Goal: Check status: Check status

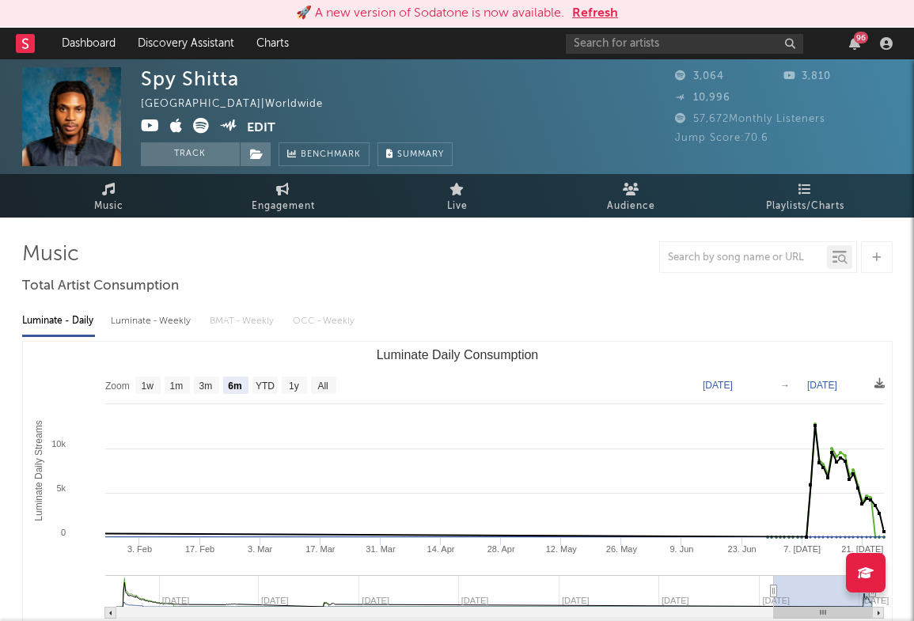
select select "6m"
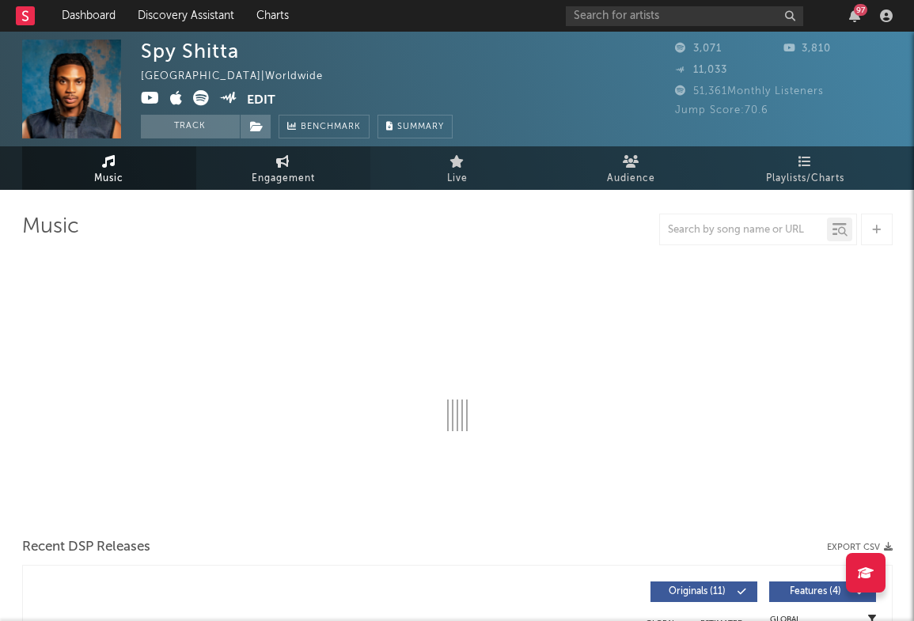
click at [278, 180] on span "Engagement" at bounding box center [283, 178] width 63 height 19
select select "1w"
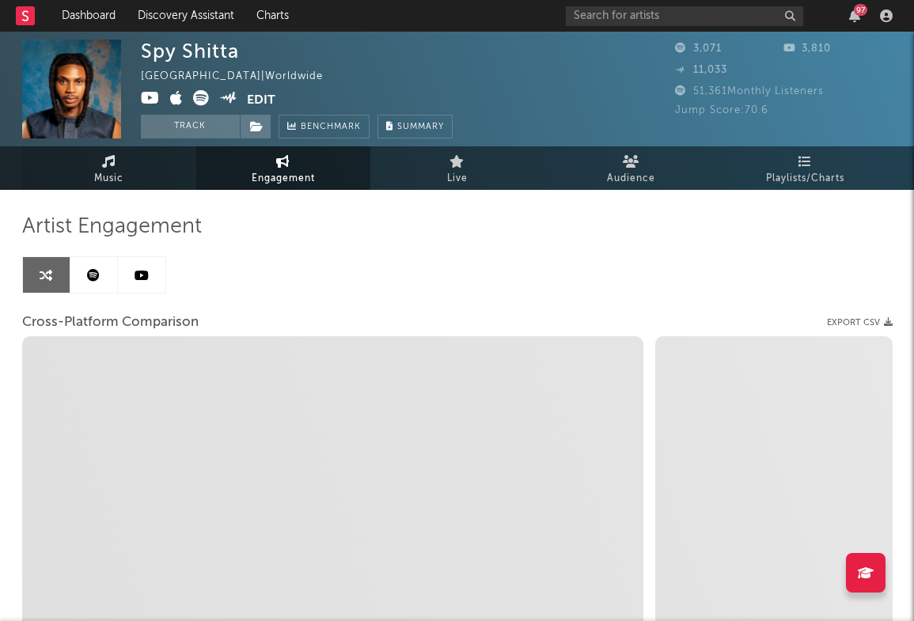
click at [120, 165] on link "Music" at bounding box center [109, 168] width 174 height 44
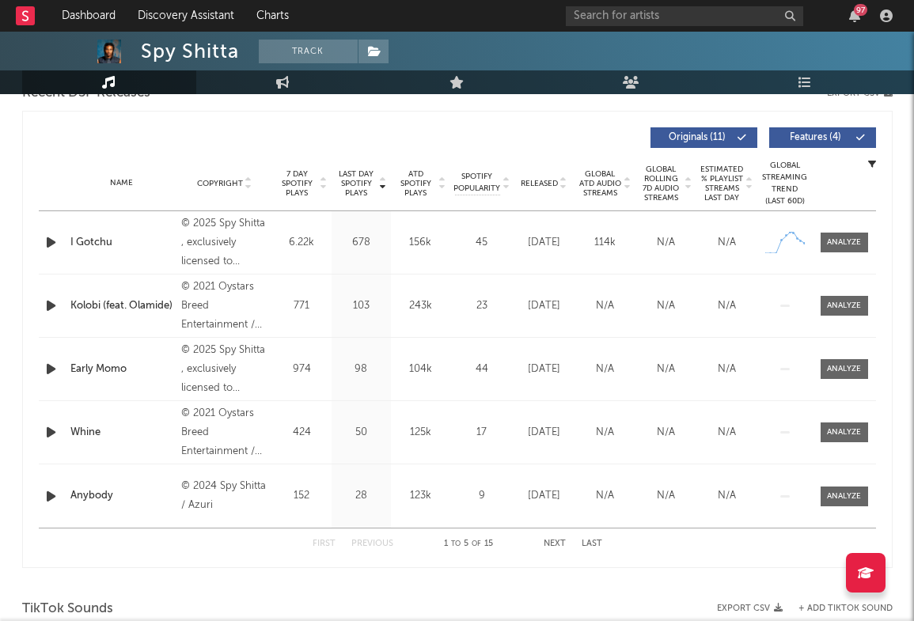
select select "6m"
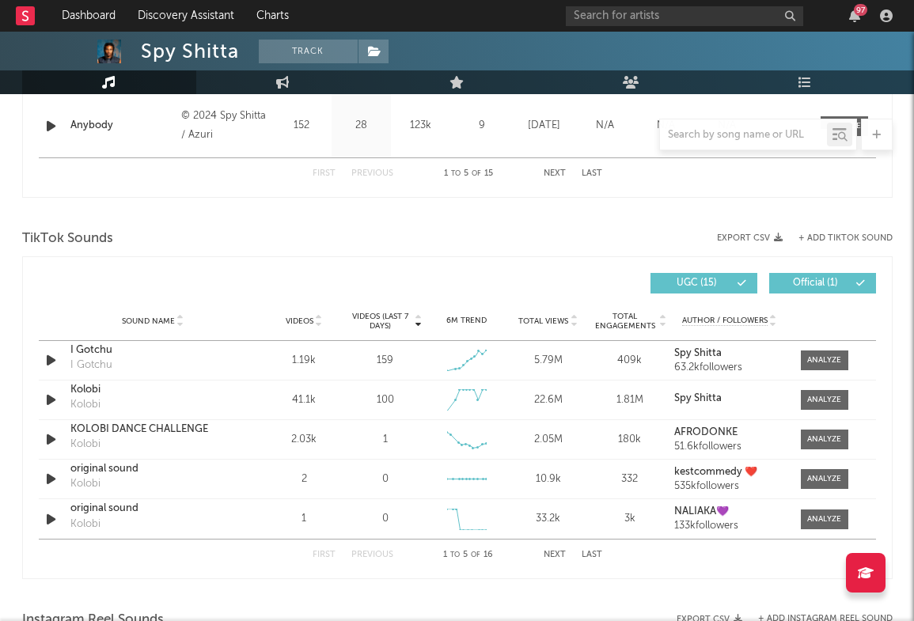
scroll to position [959, 0]
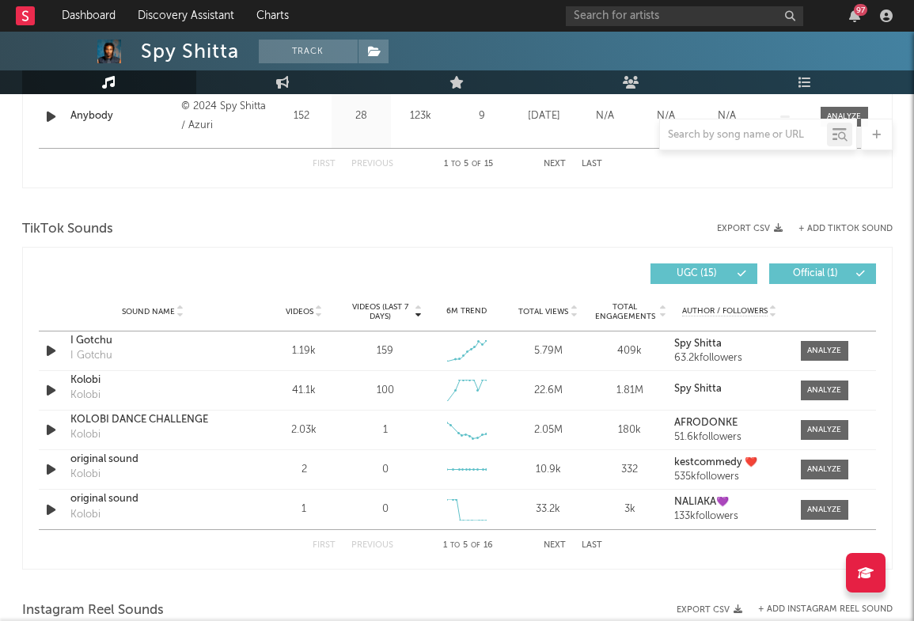
click at [542, 307] on span "Total Views" at bounding box center [543, 311] width 50 height 9
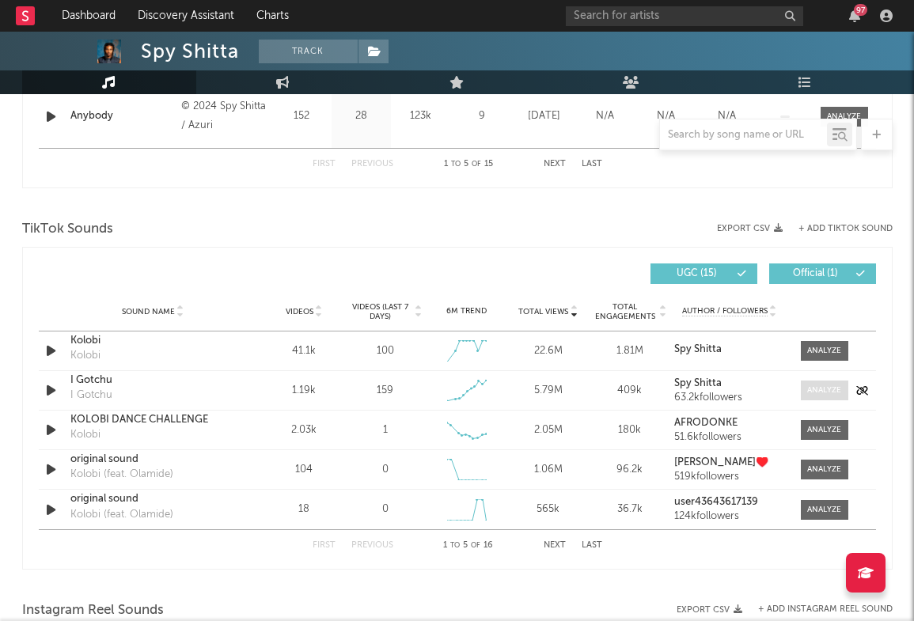
click at [828, 388] on div at bounding box center [824, 391] width 34 height 12
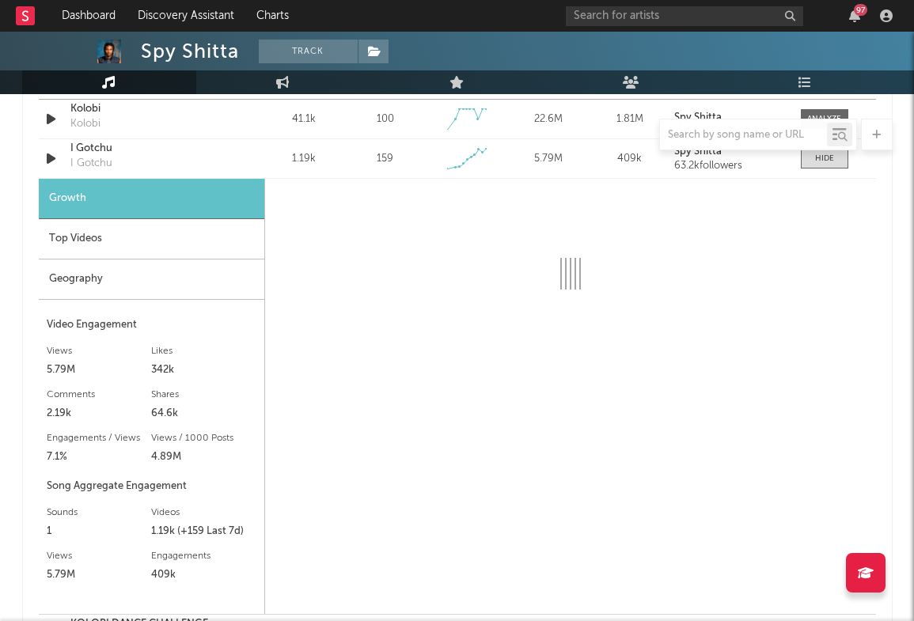
select select "1w"
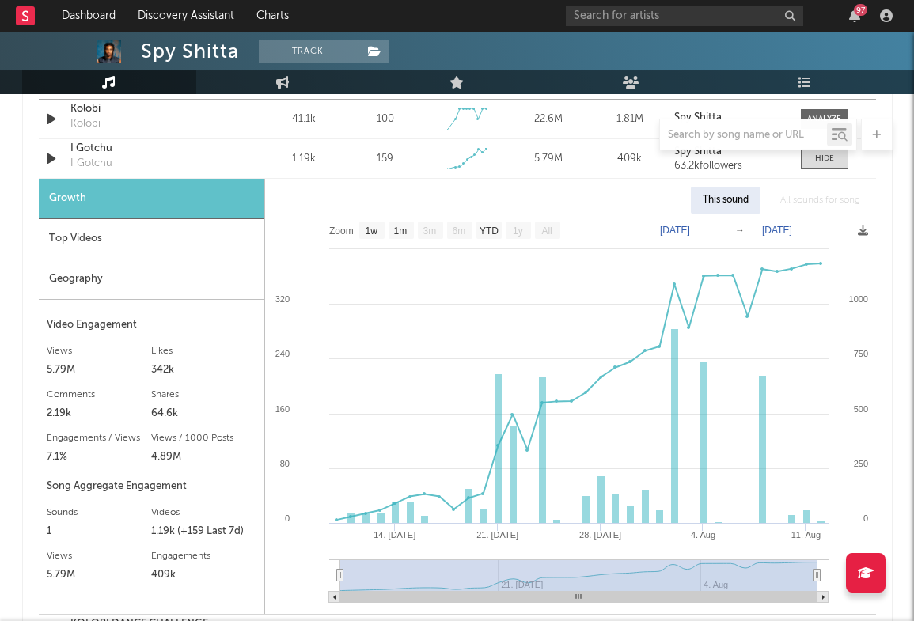
scroll to position [1167, 0]
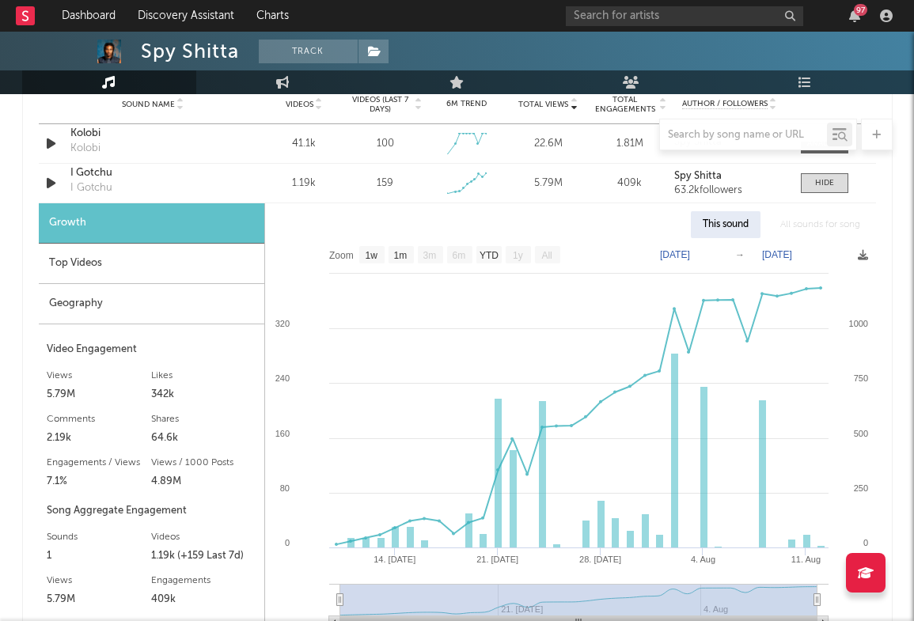
click at [149, 268] on div "Top Videos" at bounding box center [152, 264] width 226 height 40
